Goal: Check status: Check status

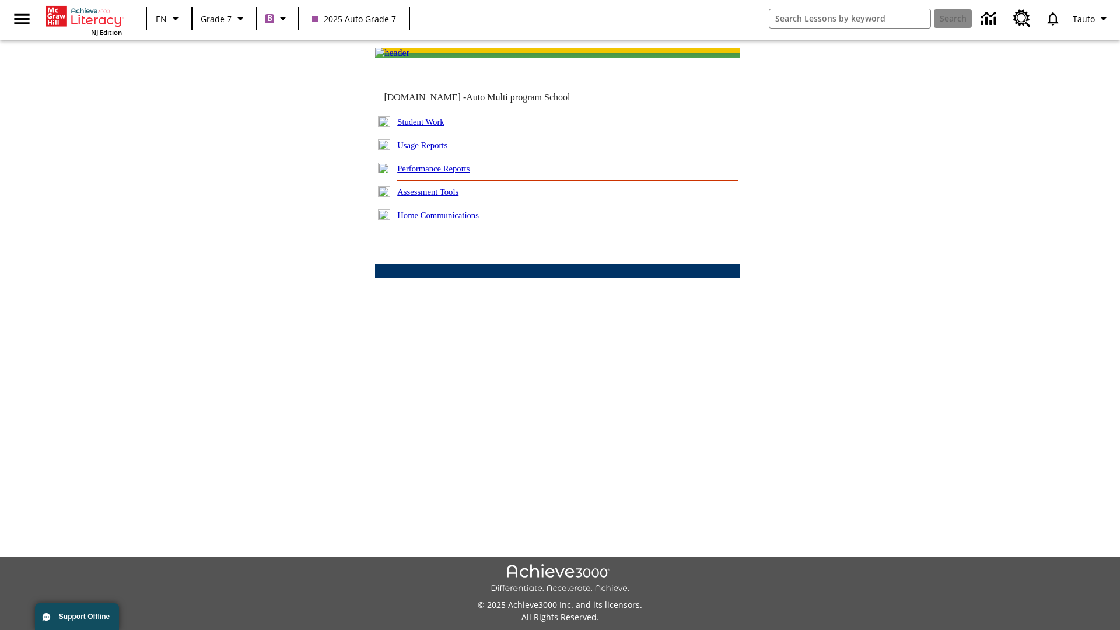
click at [446, 173] on link "Performance Reports" at bounding box center [433, 168] width 72 height 9
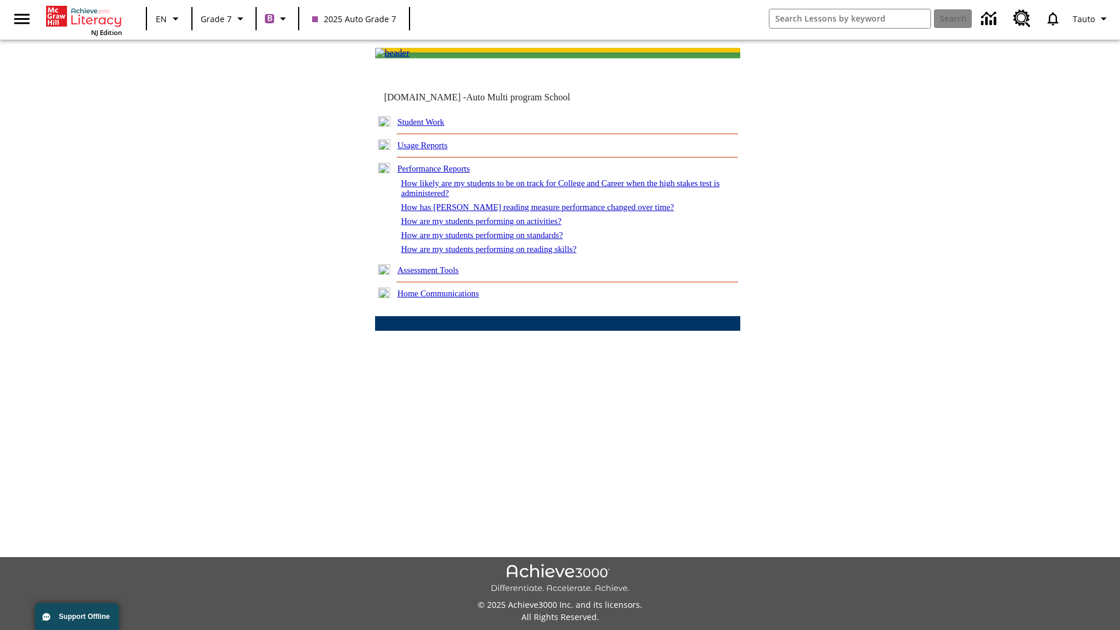
click at [492, 226] on link "How are my students performing on activities?" at bounding box center [481, 220] width 160 height 9
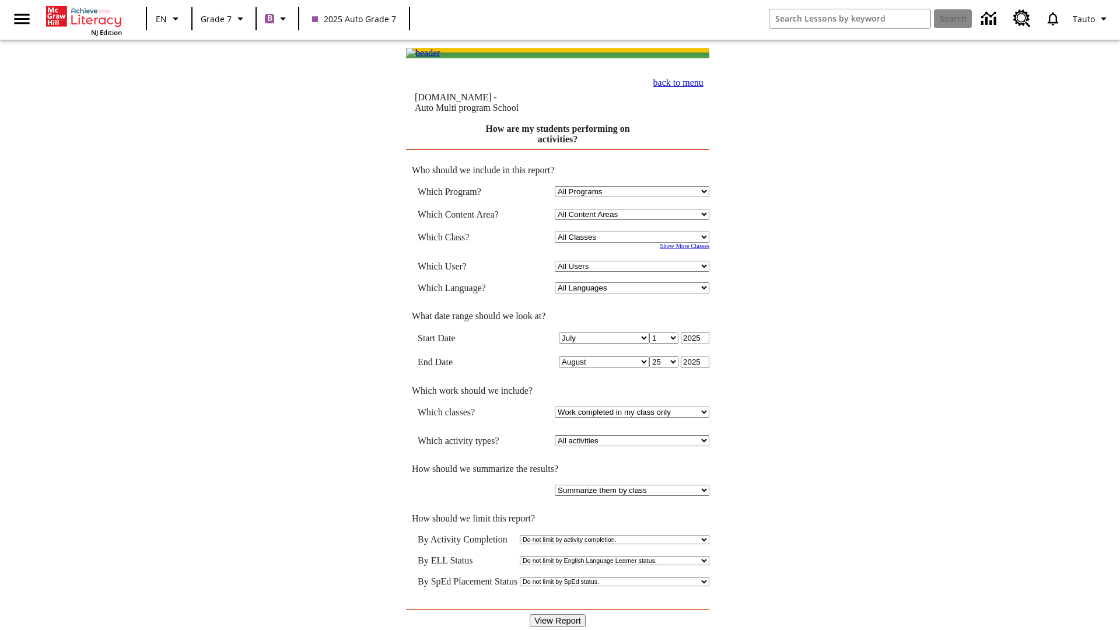
click at [558, 614] on input "View Report" at bounding box center [558, 620] width 56 height 13
select select "21437138"
select select "4"
click at [558, 614] on input "View Report" at bounding box center [558, 620] width 56 height 13
